Goal: Information Seeking & Learning: Learn about a topic

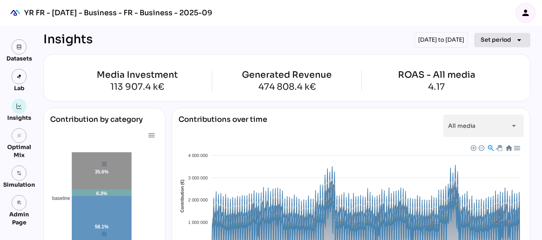
click at [482, 40] on span "Set period" at bounding box center [496, 40] width 31 height 10
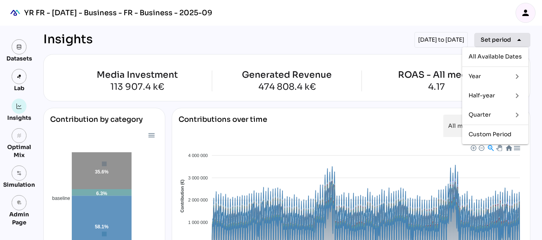
click at [516, 39] on icon "arrow_drop_down" at bounding box center [520, 40] width 10 height 10
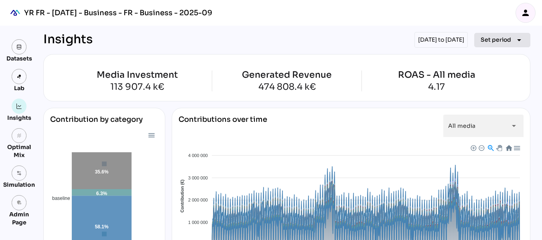
click at [503, 45] on span "Set period arrow_drop_down" at bounding box center [502, 40] width 43 height 11
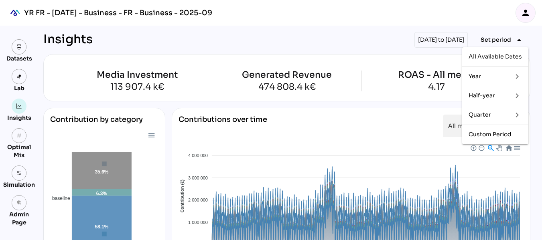
click at [492, 115] on div "Quarter" at bounding box center [487, 115] width 37 height 7
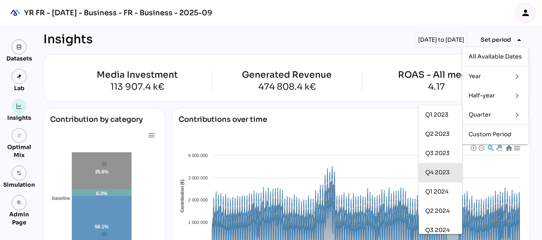
scroll to position [63, 0]
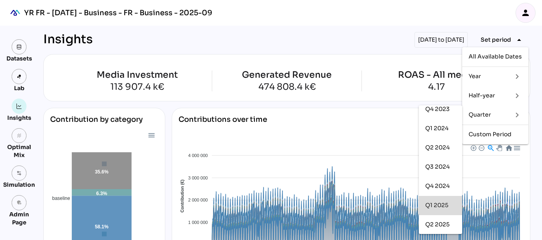
click at [438, 202] on div "Q1 2025" at bounding box center [440, 205] width 31 height 7
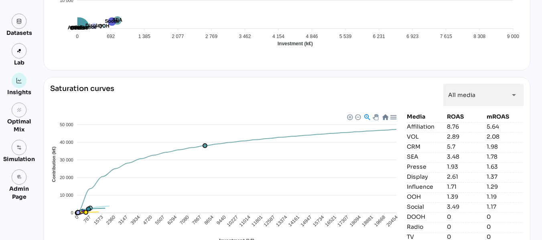
scroll to position [779, 0]
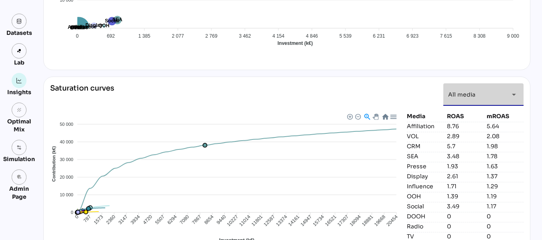
click at [491, 95] on div "All media *********" at bounding box center [476, 94] width 56 height 22
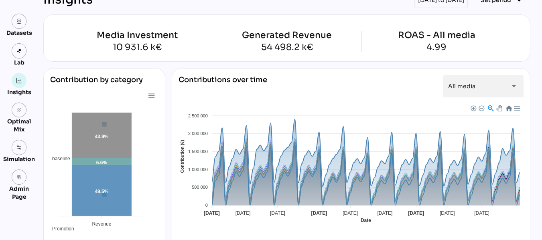
scroll to position [0, 0]
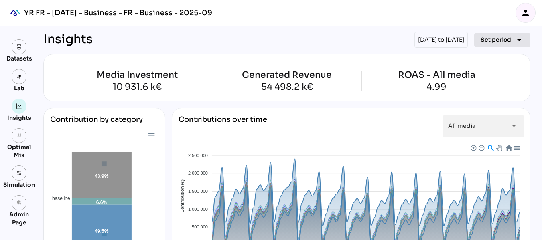
click at [498, 33] on button "Set period arrow_drop_down" at bounding box center [502, 40] width 56 height 14
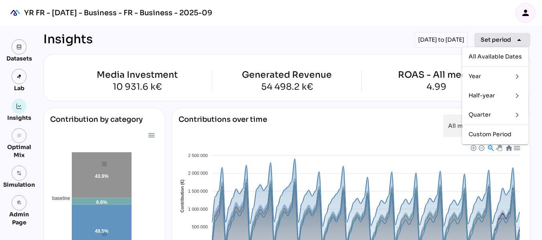
click at [506, 43] on span "Set period" at bounding box center [496, 40] width 31 height 10
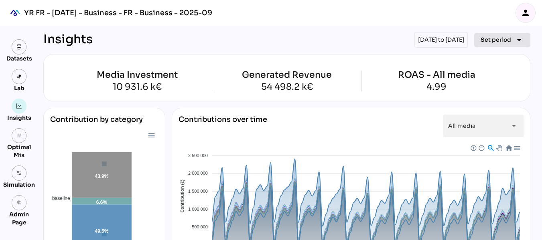
click at [506, 43] on span "Set period" at bounding box center [496, 40] width 31 height 10
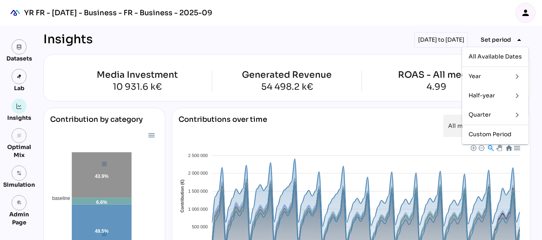
click at [484, 93] on div "Half-year" at bounding box center [487, 95] width 37 height 7
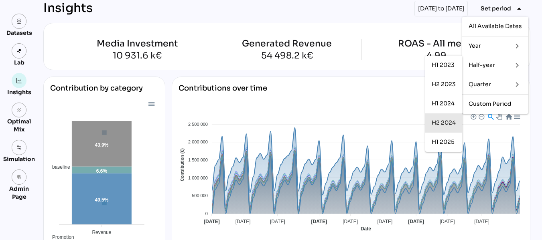
scroll to position [32, 0]
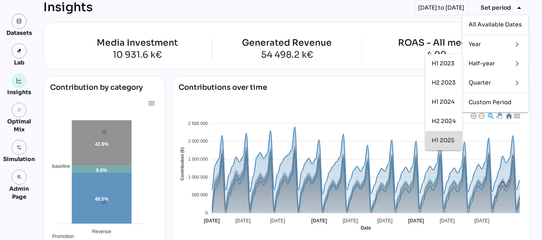
click at [450, 142] on div "H1 2025" at bounding box center [444, 140] width 24 height 7
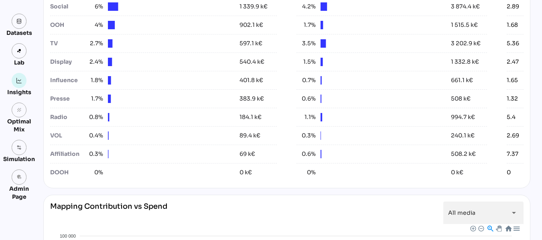
scroll to position [0, 0]
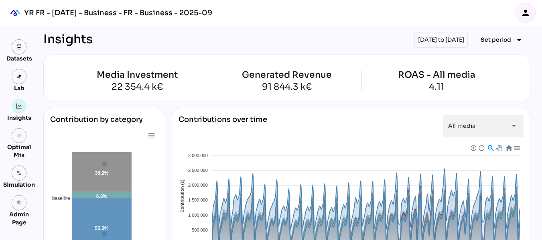
click at [525, 8] on icon "person" at bounding box center [526, 13] width 10 height 10
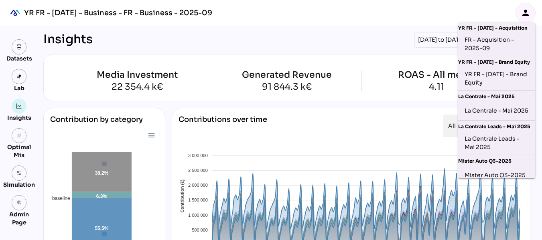
scroll to position [155, 0]
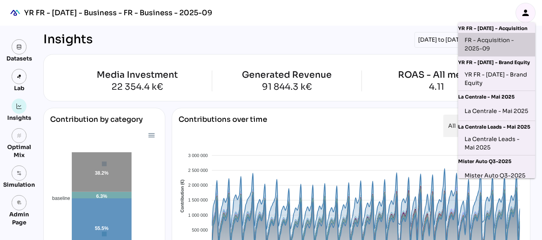
click at [499, 41] on div "FR - Acquisition - 2025-09" at bounding box center [497, 44] width 64 height 17
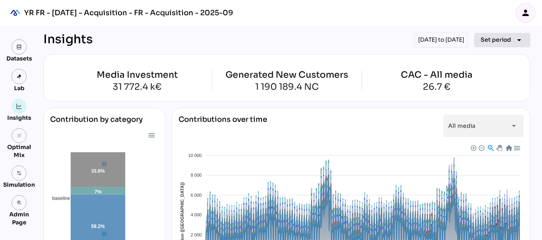
click at [507, 43] on span "Set period" at bounding box center [496, 40] width 31 height 10
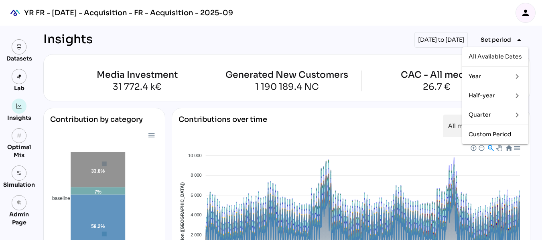
click at [499, 92] on div "Half-year" at bounding box center [487, 95] width 37 height 7
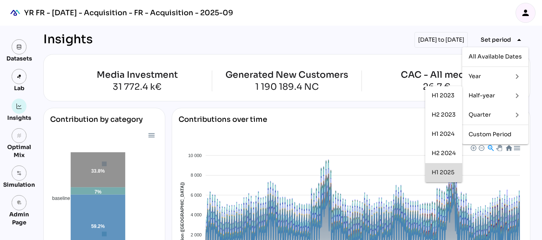
click at [443, 170] on div "H1 2025" at bounding box center [444, 172] width 24 height 7
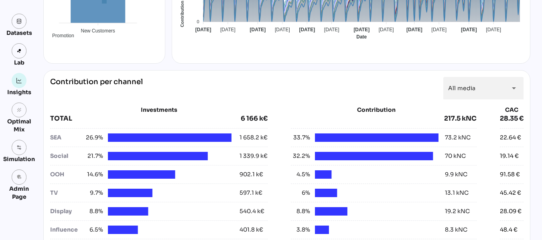
scroll to position [233, 0]
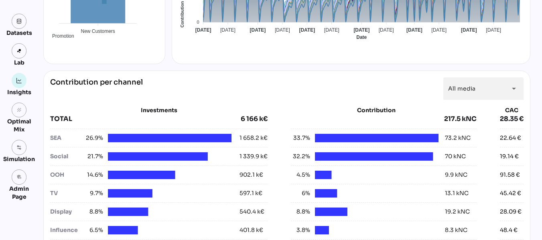
click at [527, 112] on div "Contribution per channel All media ********* arrow_drop_down Investments TOTAL …" at bounding box center [286, 205] width 487 height 268
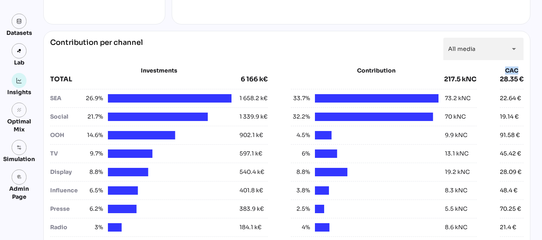
scroll to position [277, 0]
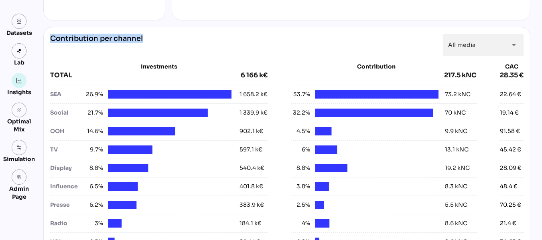
drag, startPoint x: 152, startPoint y: 39, endPoint x: 46, endPoint y: 35, distance: 106.0
click at [46, 35] on div "Contribution per channel All media ********* arrow_drop_down Investments TOTAL …" at bounding box center [286, 161] width 487 height 268
copy div "Contribution per channel"
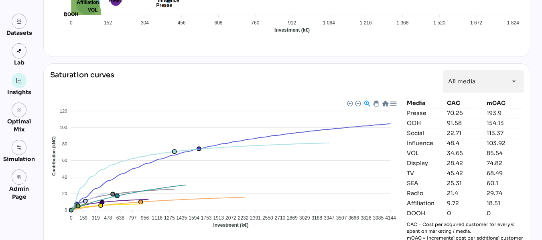
scroll to position [774, 0]
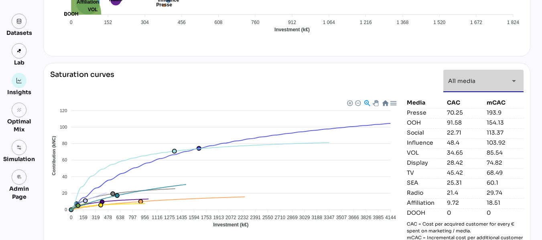
click at [514, 80] on icon "arrow_drop_down" at bounding box center [514, 81] width 10 height 10
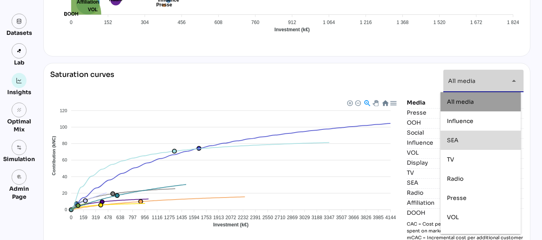
click at [481, 138] on div "SEA" at bounding box center [480, 140] width 67 height 7
type input "***"
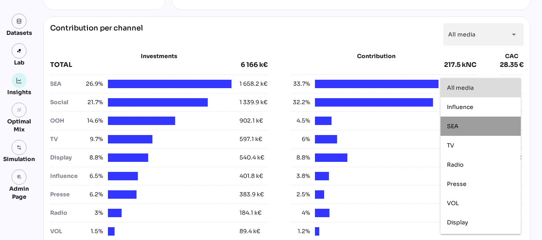
scroll to position [287, 0]
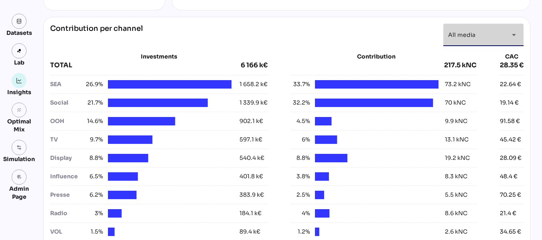
click at [514, 31] on icon "arrow_drop_down" at bounding box center [514, 35] width 10 height 10
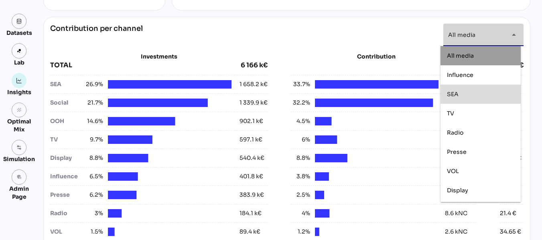
click at [466, 94] on div "SEA" at bounding box center [480, 94] width 67 height 7
type input "***"
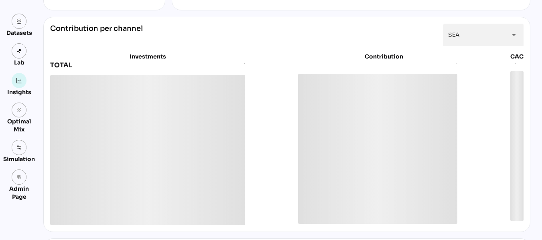
click at [531, 44] on div "Insights [DATE] to [DATE] Set period arrow_drop_down Media Investment 6 166 k€ …" at bounding box center [284, 216] width 494 height 955
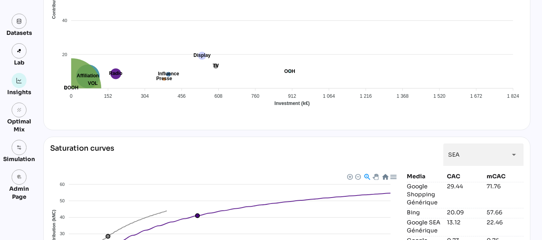
scroll to position [576, 0]
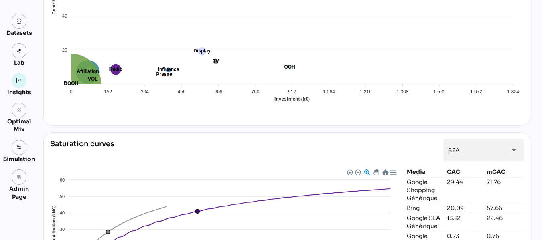
click at [258, 55] on foreignobject "Influence SEA TV Radio Presse VOL Display Social OOH Affiliation DOOH" at bounding box center [287, 7] width 474 height 211
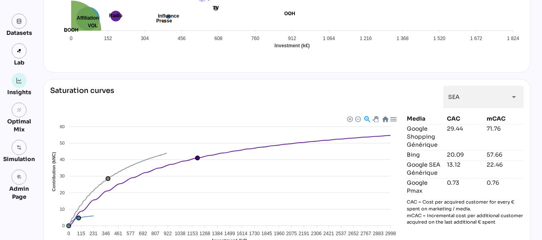
scroll to position [629, 0]
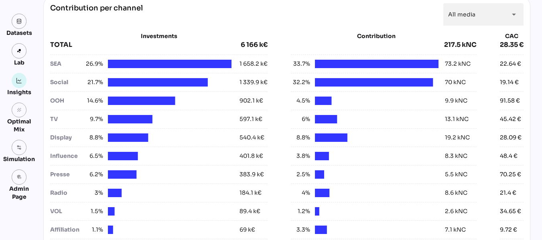
scroll to position [263, 0]
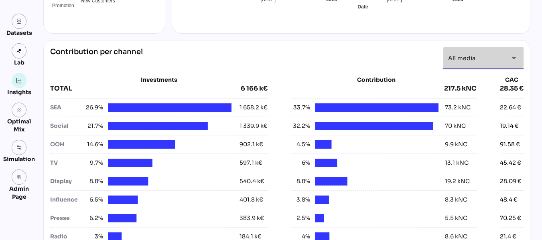
click at [515, 61] on icon "arrow_drop_down" at bounding box center [514, 58] width 10 height 10
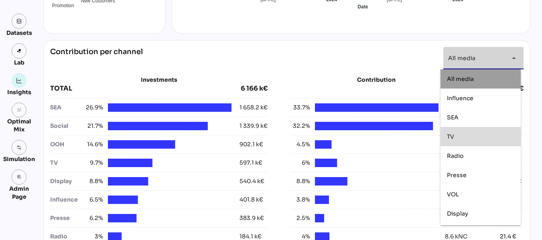
click at [478, 138] on div "TV" at bounding box center [480, 137] width 67 height 7
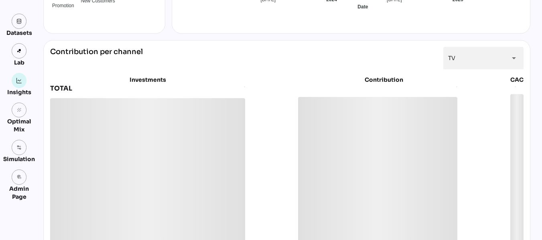
click at [537, 94] on div "Datasets Lab Insights grain Optimal Mix Simulation admin_panel_settings Admin P…" at bounding box center [271, 244] width 542 height 964
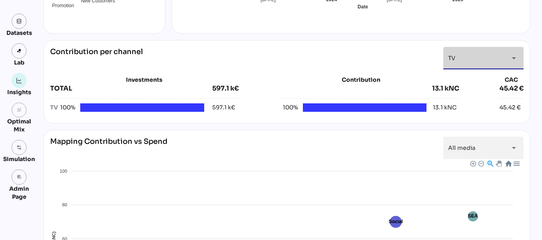
click at [512, 56] on icon "arrow_drop_down" at bounding box center [514, 58] width 10 height 10
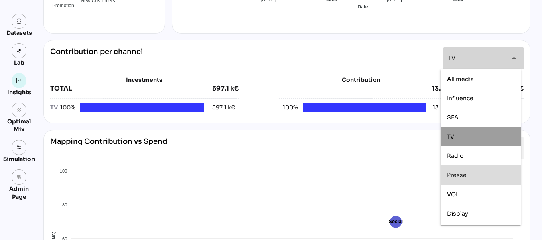
scroll to position [75, 0]
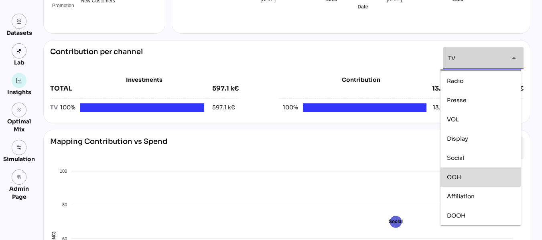
click at [464, 177] on div "OOH" at bounding box center [480, 177] width 67 height 7
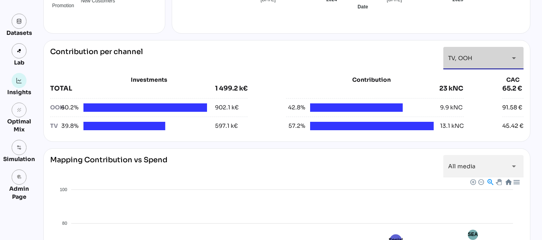
click at [511, 61] on icon "arrow_drop_down" at bounding box center [514, 58] width 10 height 10
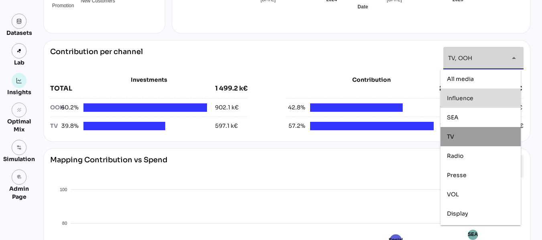
click at [478, 101] on div "Influence" at bounding box center [480, 98] width 67 height 7
type input "**********"
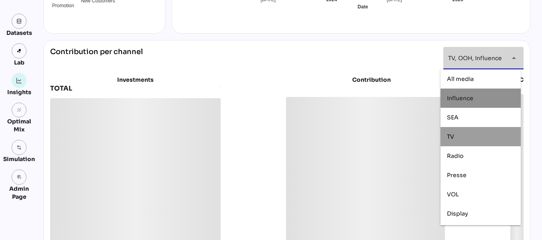
click at [536, 77] on div "**********" at bounding box center [271, 244] width 542 height 964
